Goal: Task Accomplishment & Management: Use online tool/utility

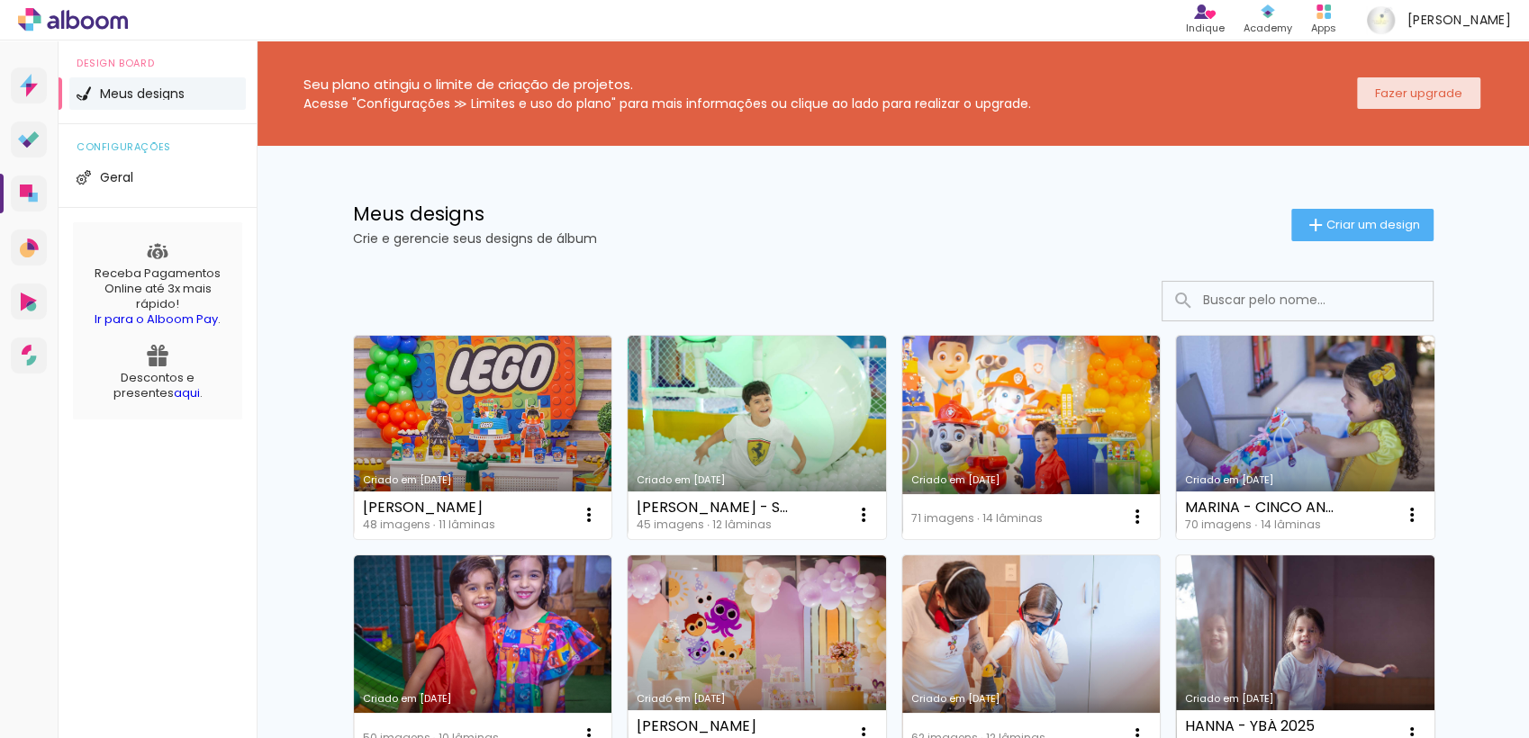
click at [1440, 103] on paper-button "Fazer upgrade" at bounding box center [1418, 93] width 123 height 32
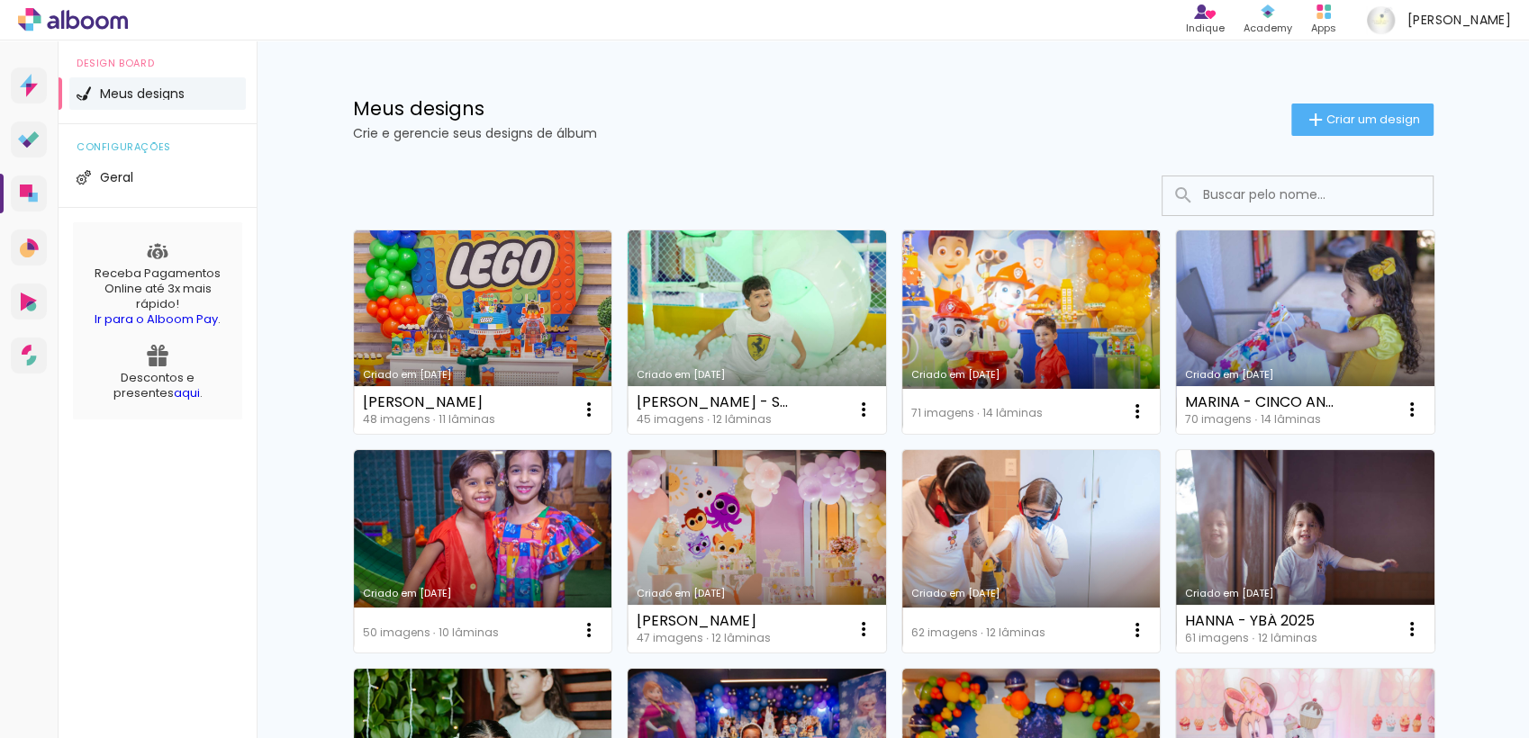
click at [1307, 96] on div "Meus designs Crie e gerencie seus designs de álbum Criar um design" at bounding box center [893, 99] width 1170 height 117
click at [1321, 108] on paper-button "Criar um design" at bounding box center [1362, 120] width 142 height 32
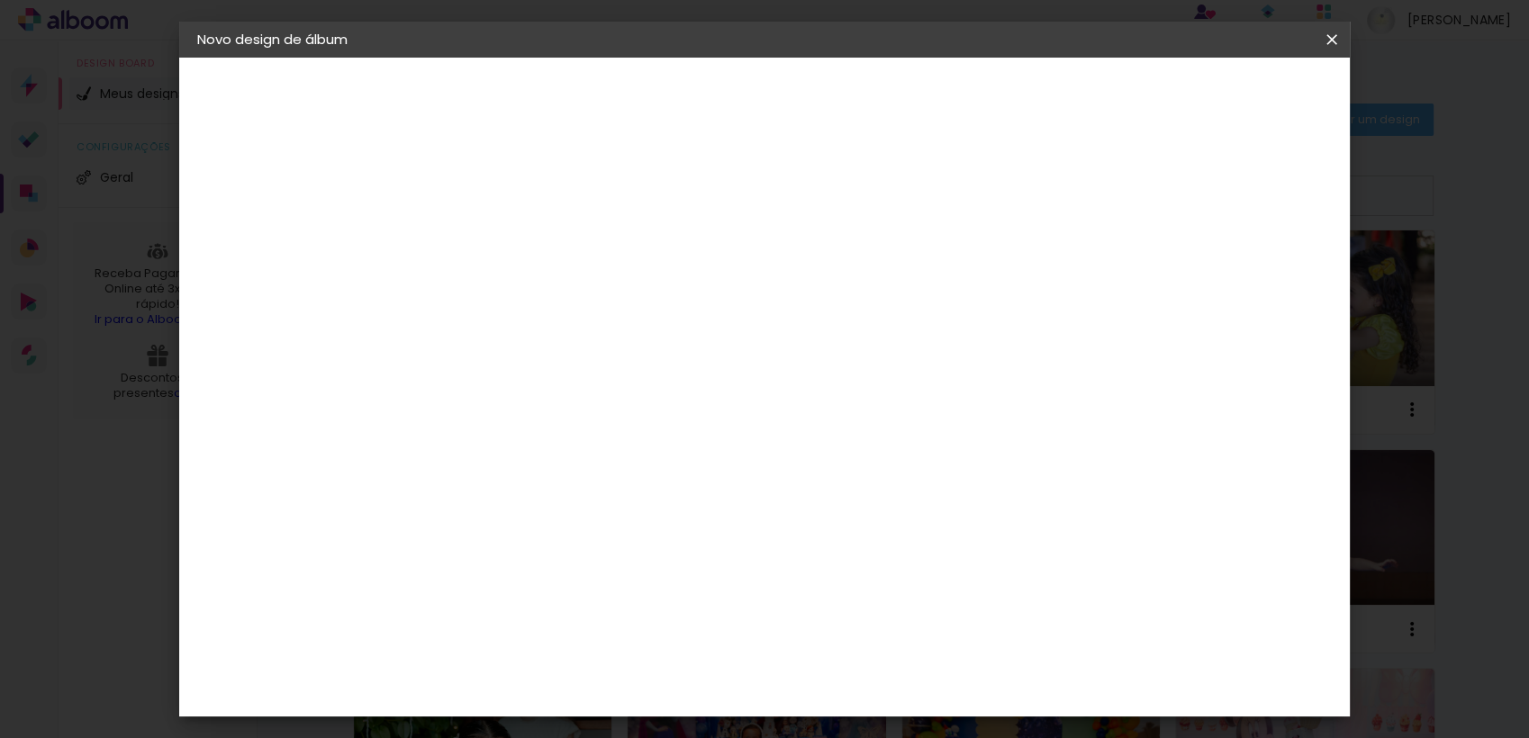
click at [492, 241] on input at bounding box center [492, 242] width 0 height 28
type input "[PERSON_NAME] - UM ANO"
type paper-input "[PERSON_NAME] - UM ANO"
click at [0, 0] on slot "Avançar" at bounding box center [0, 0] width 0 height 0
click at [556, 555] on div "Conceitual Álbuns" at bounding box center [518, 569] width 77 height 29
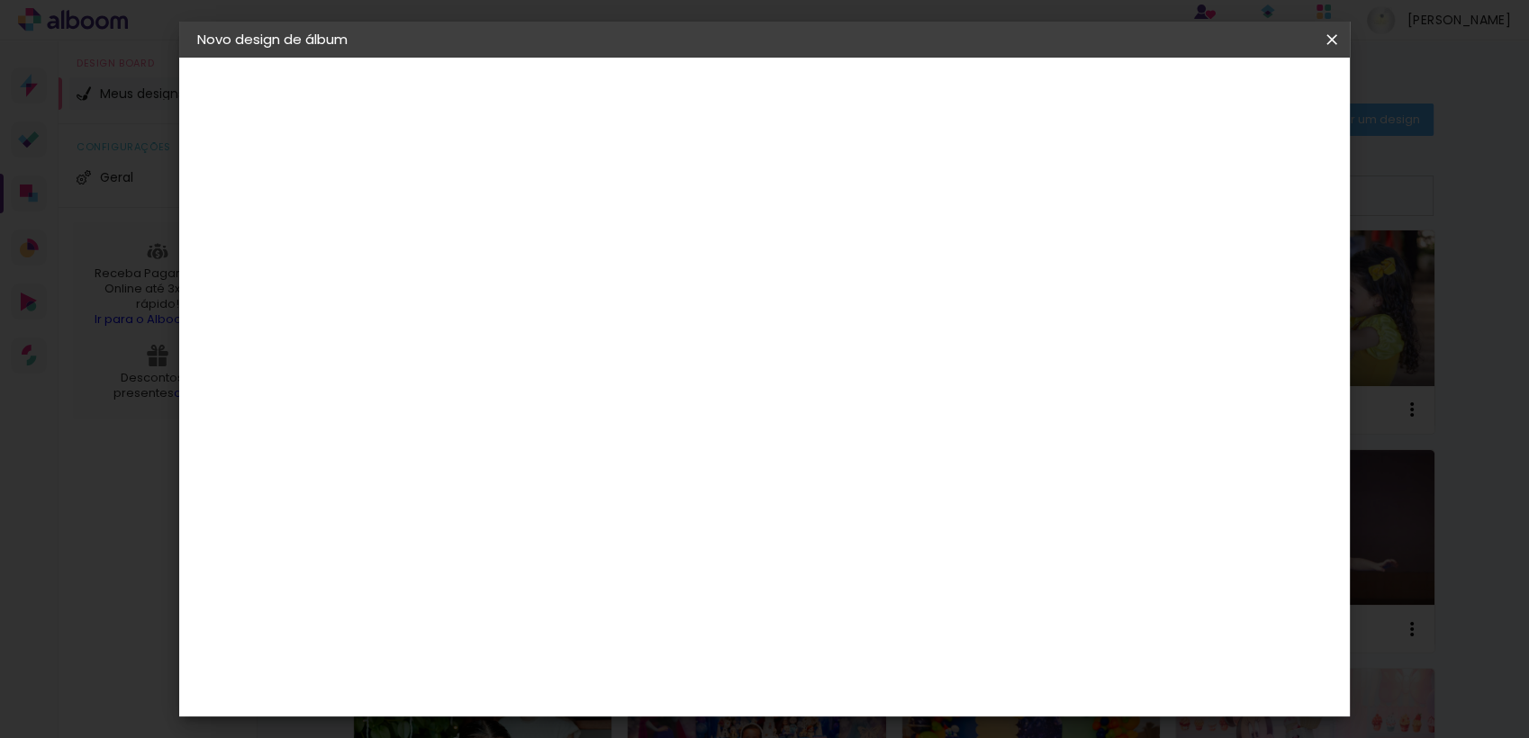
scroll to position [799, 0]
click at [828, 88] on paper-button "Avançar" at bounding box center [784, 95] width 88 height 31
click at [613, 483] on span "20 × 30" at bounding box center [571, 501] width 84 height 37
click at [0, 0] on slot "Avançar" at bounding box center [0, 0] width 0 height 0
click at [1217, 99] on span "Iniciar design" at bounding box center [1176, 95] width 82 height 13
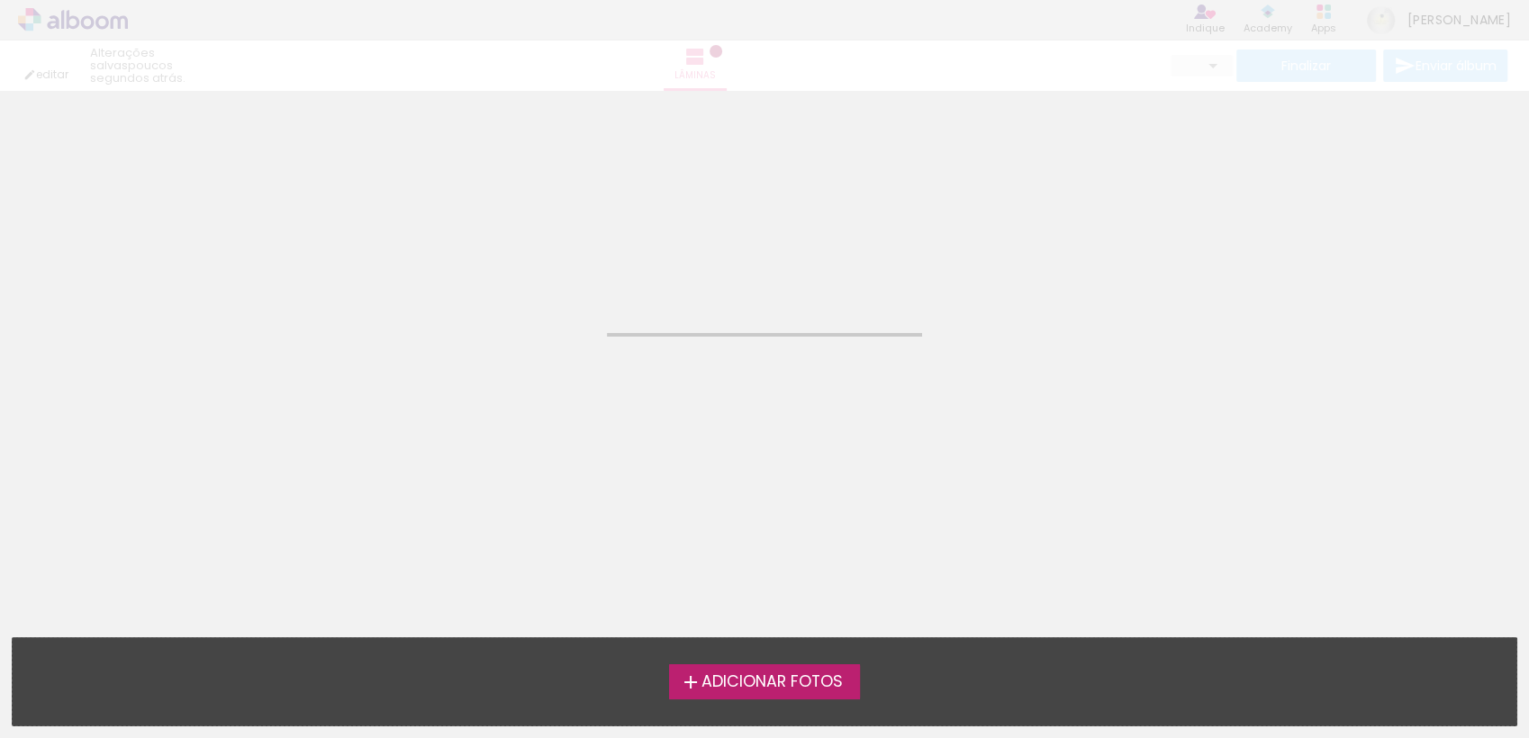
click at [701, 690] on span "Adicionar Fotos" at bounding box center [771, 682] width 141 height 16
click at [0, 0] on input "file" at bounding box center [0, 0] width 0 height 0
